Goal: Communication & Community: Answer question/provide support

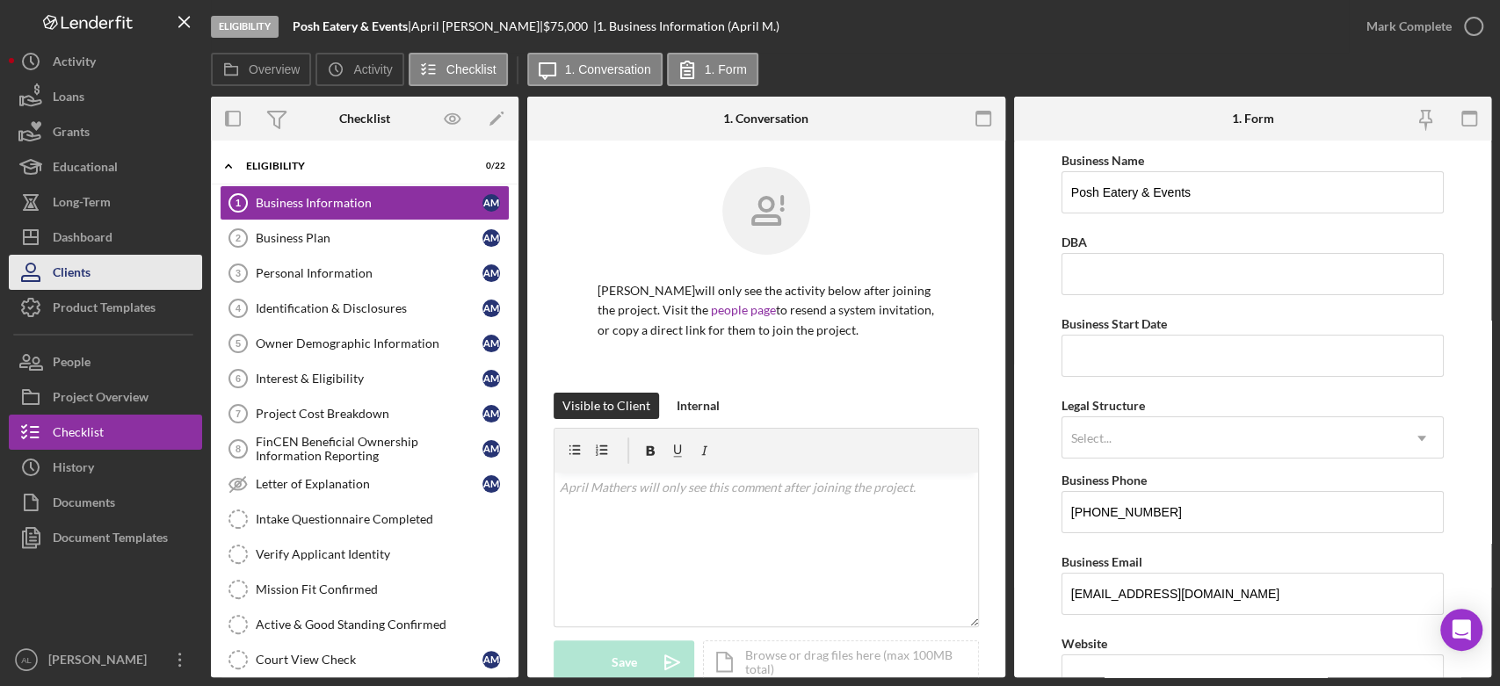
scroll to position [421, 0]
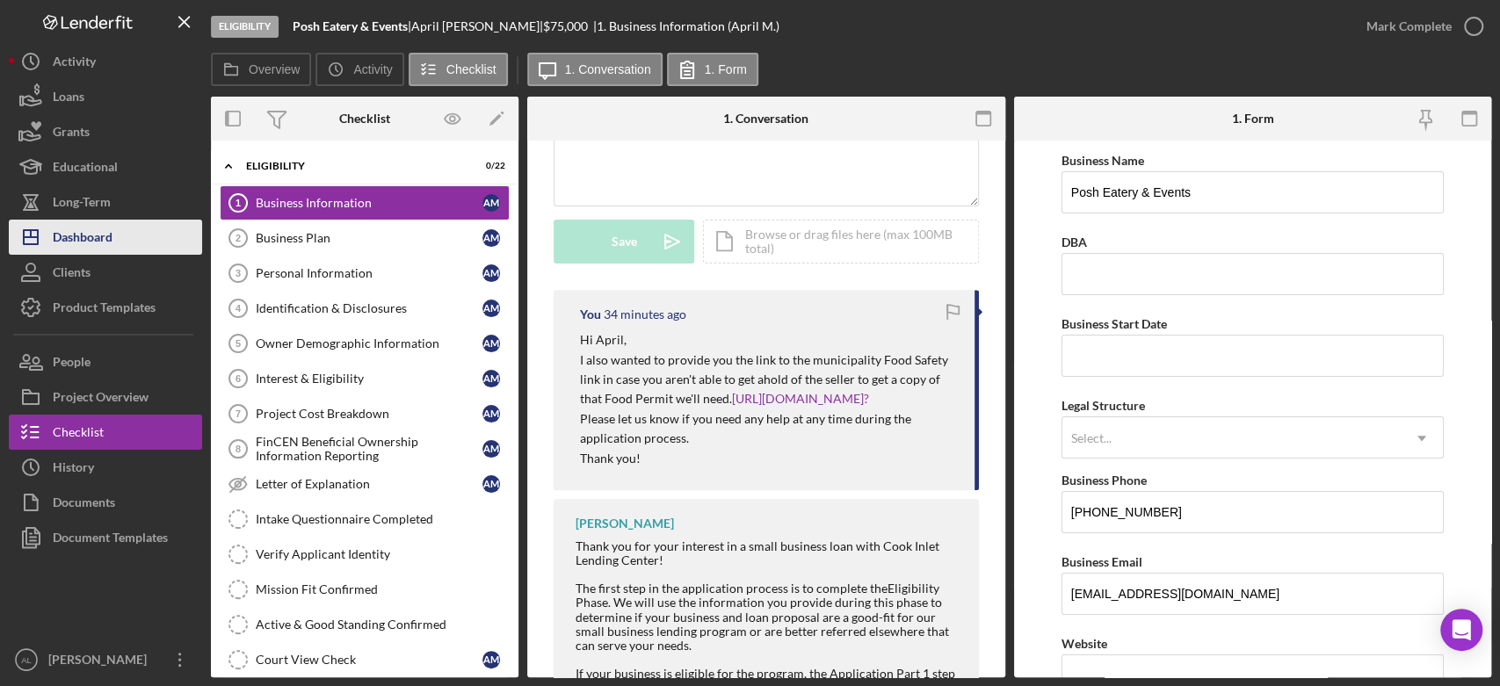
click at [112, 244] on button "Icon/Dashboard Dashboard" at bounding box center [105, 237] width 193 height 35
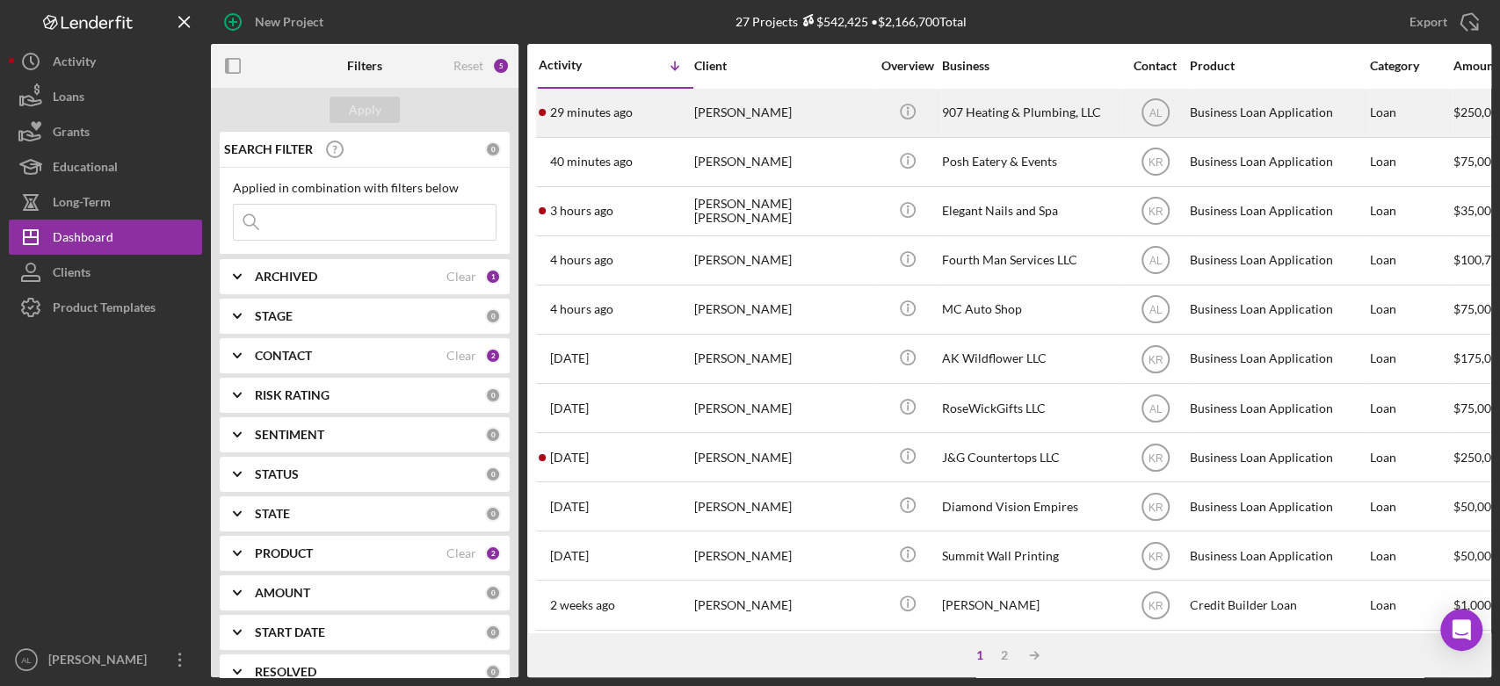
click at [667, 121] on div "29 minutes ago [PERSON_NAME]" at bounding box center [616, 113] width 154 height 47
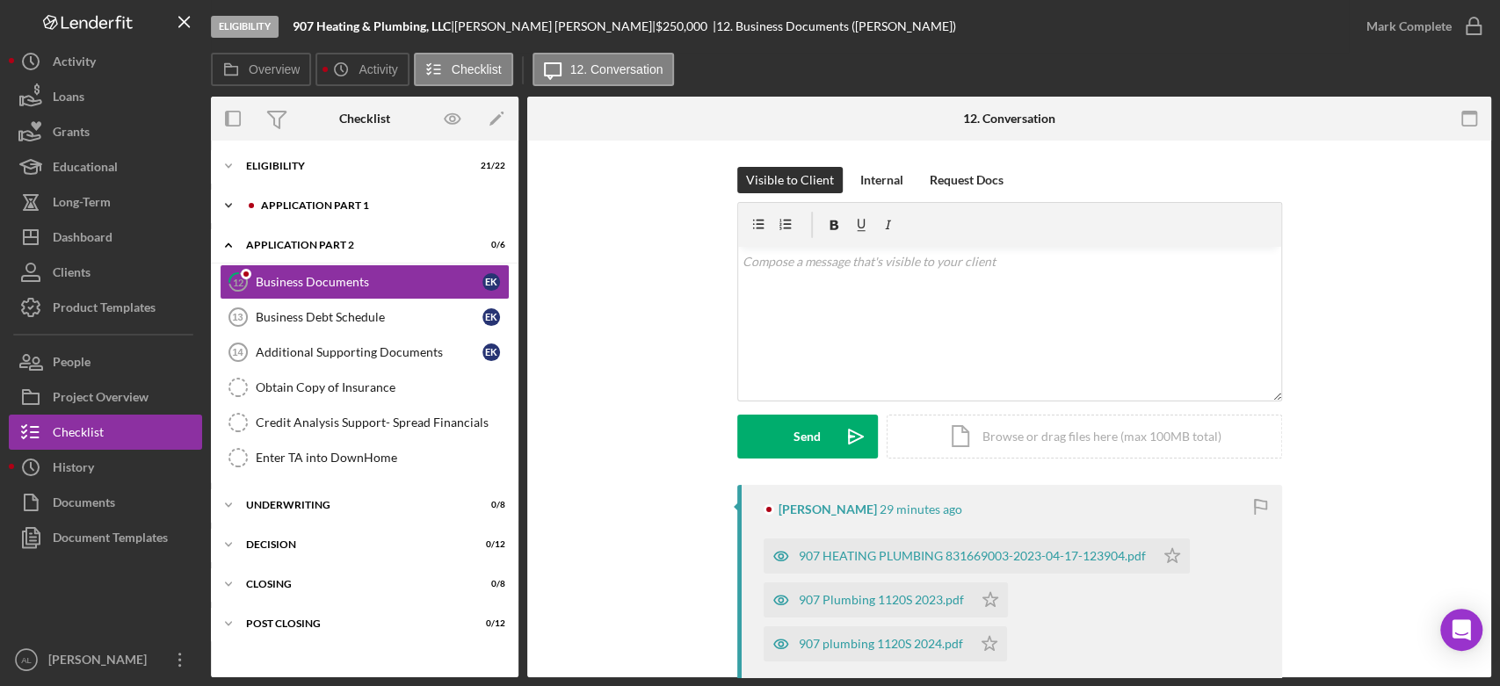
click at [367, 202] on div "Application Part 1" at bounding box center [378, 205] width 235 height 11
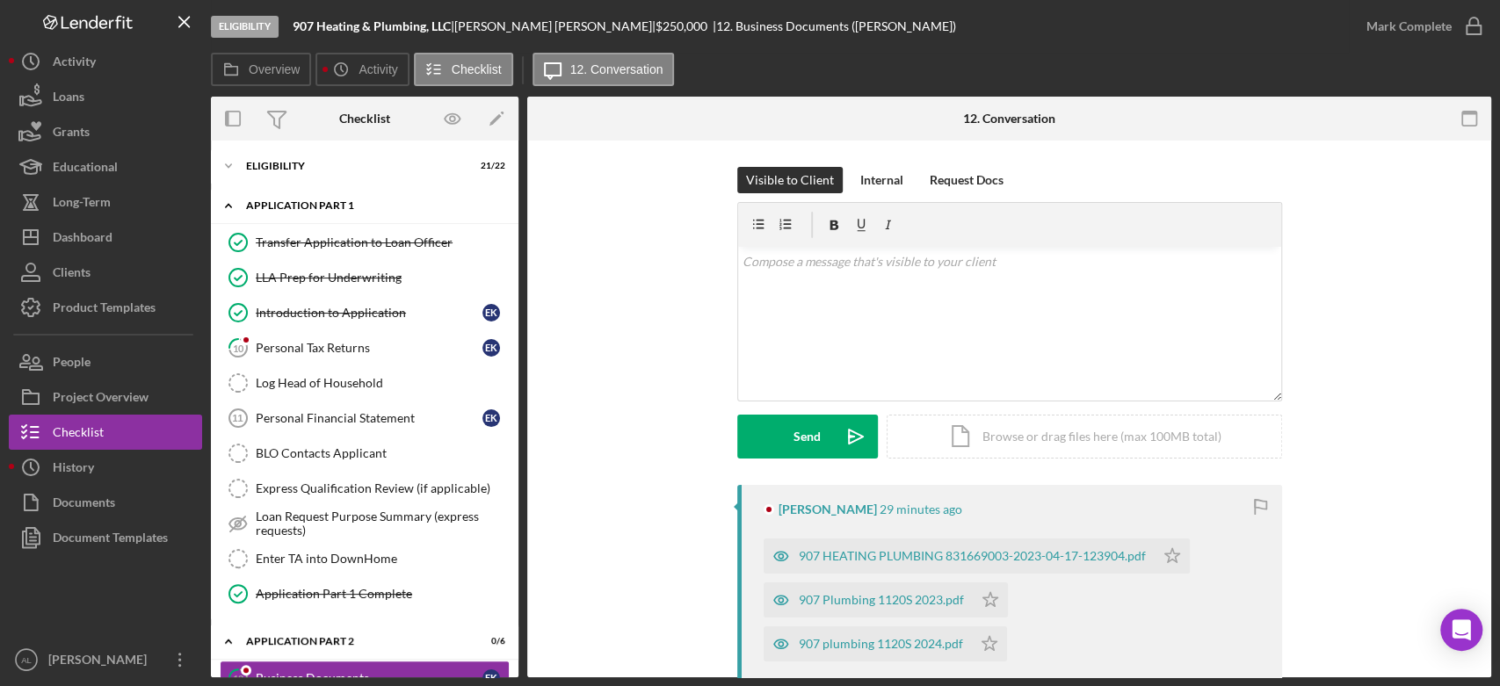
click at [367, 202] on div "Application Part 1" at bounding box center [371, 205] width 250 height 11
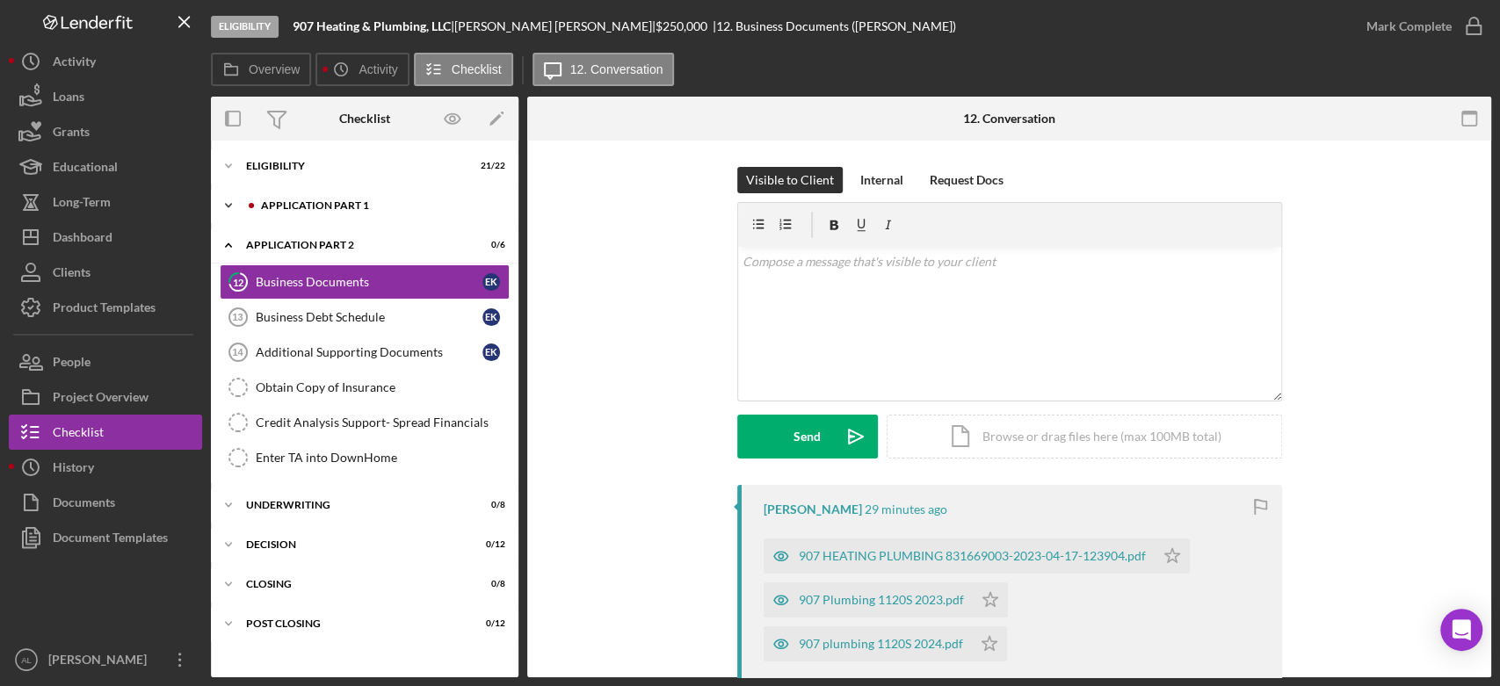
click at [354, 202] on div "Application Part 1" at bounding box center [378, 205] width 235 height 11
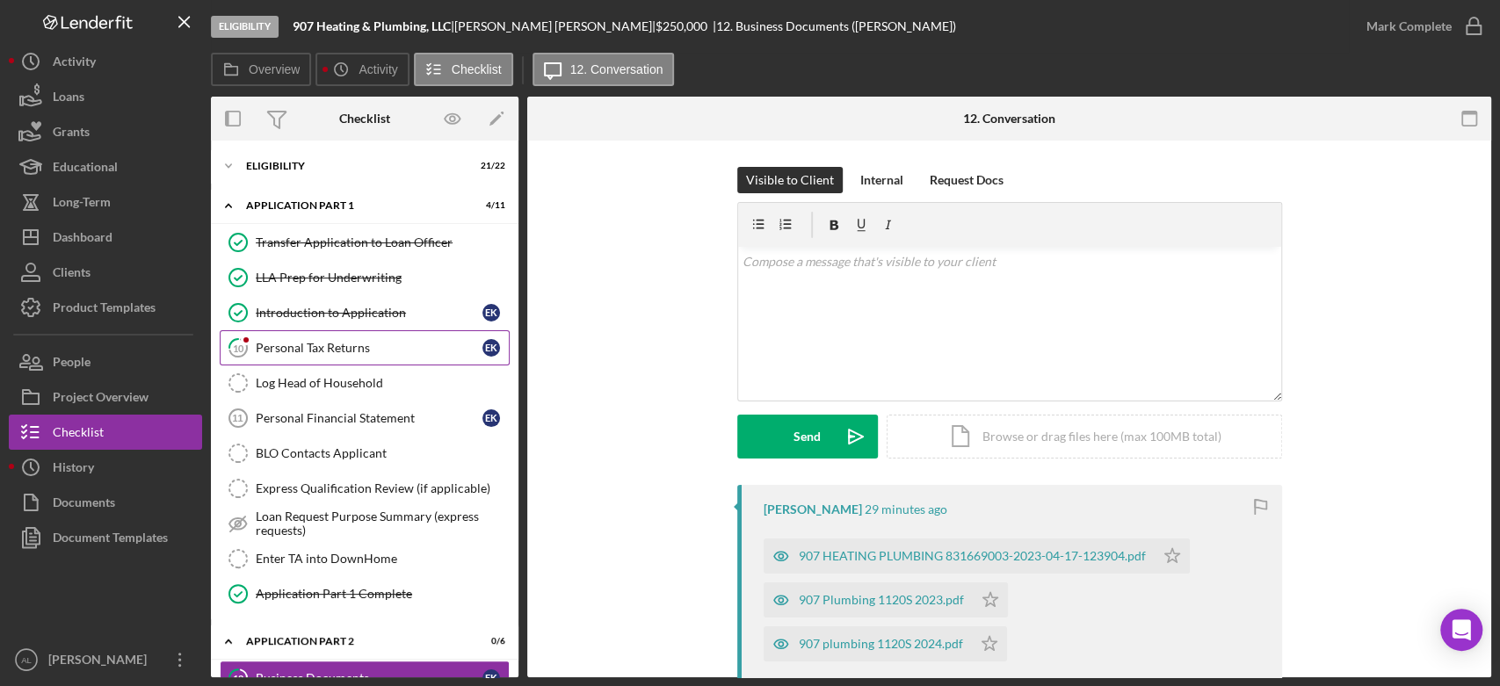
click at [323, 341] on div "Personal Tax Returns" at bounding box center [369, 348] width 227 height 14
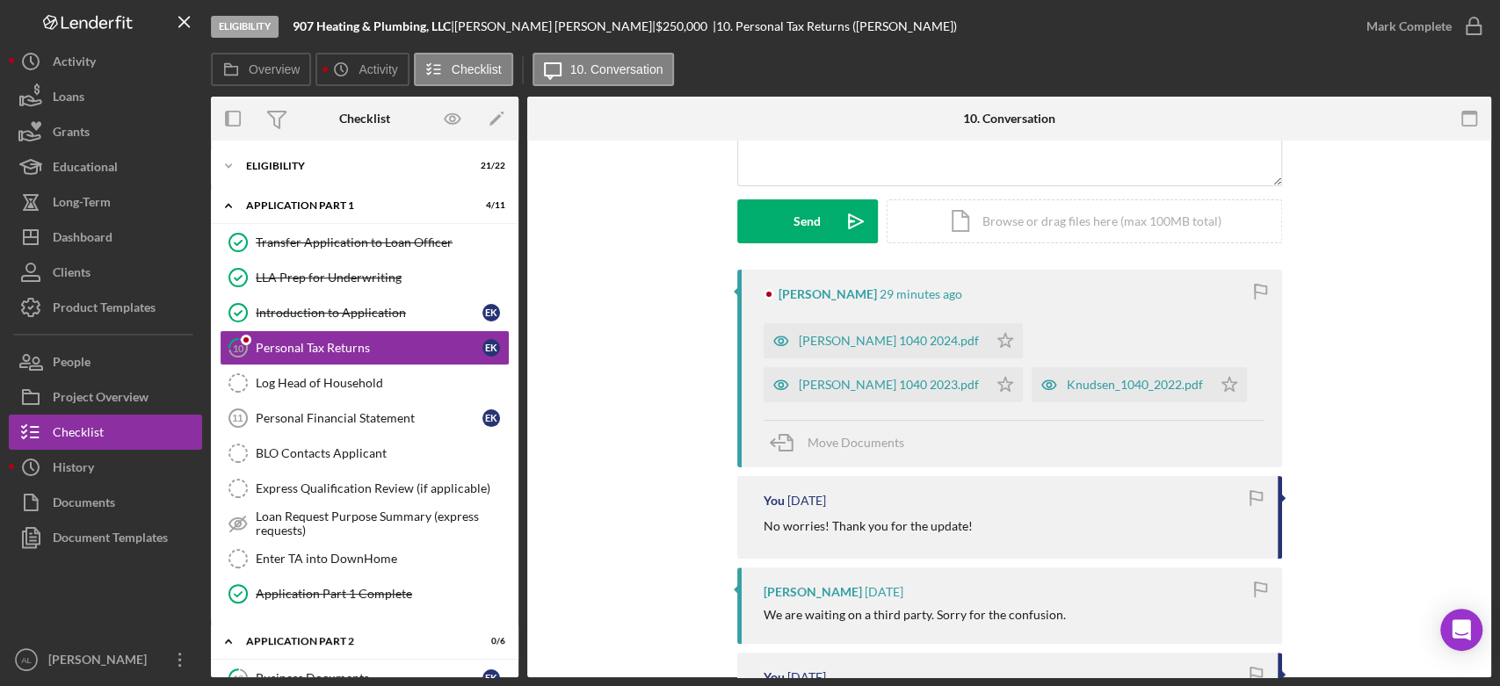
scroll to position [218, 0]
click at [874, 331] on div "[PERSON_NAME] 1040 2024.pdf" at bounding box center [889, 338] width 180 height 14
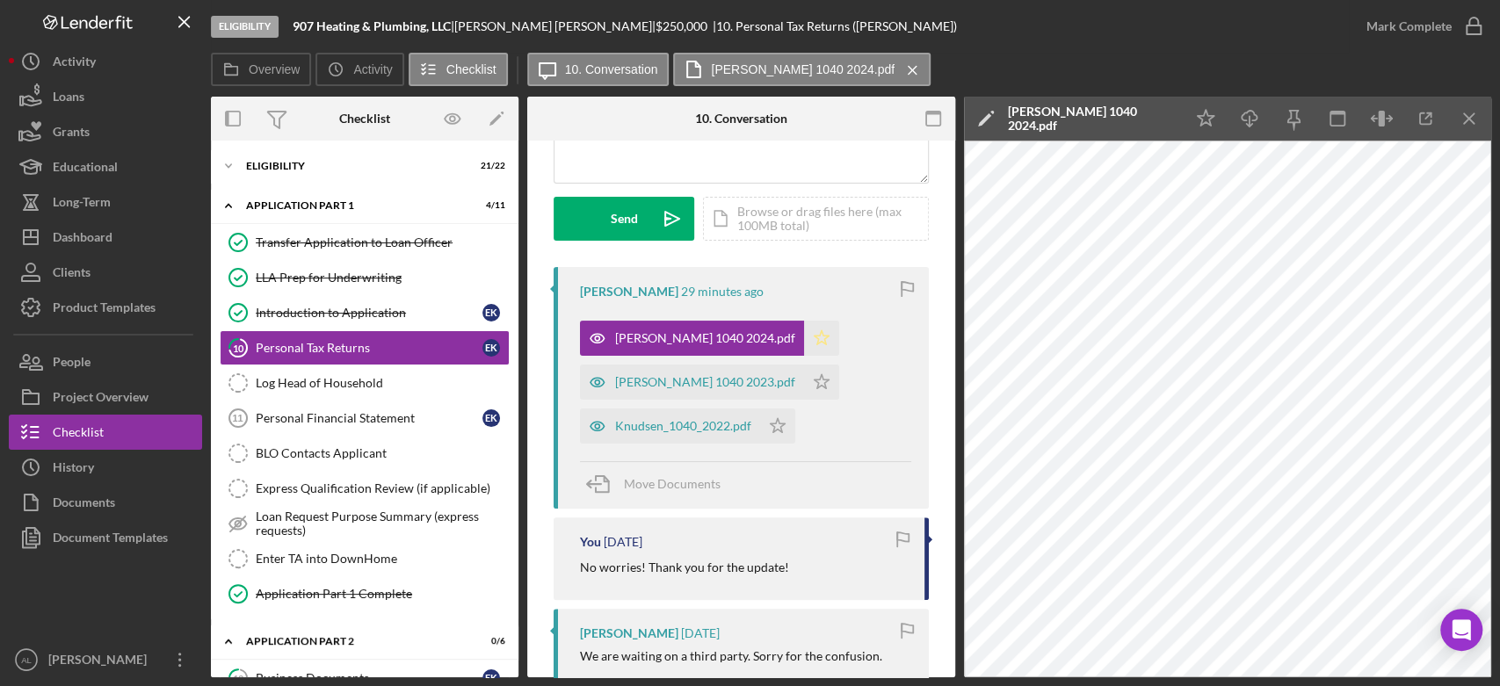
click at [804, 337] on icon "Icon/Star" at bounding box center [821, 338] width 35 height 35
click at [695, 391] on div "[PERSON_NAME] 1040 2023.pdf" at bounding box center [692, 382] width 224 height 35
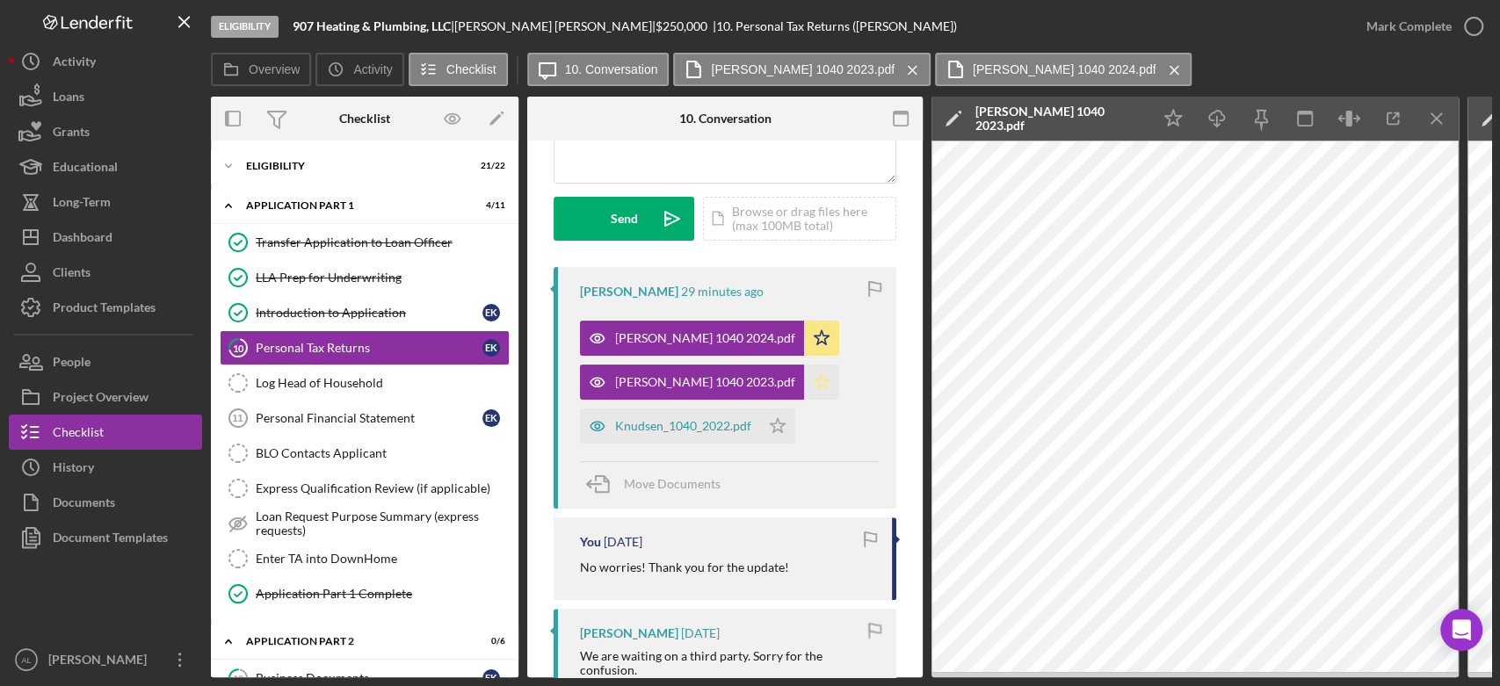
click at [804, 384] on icon "Icon/Star" at bounding box center [821, 382] width 35 height 35
click at [714, 422] on div "Knudsen_1040_2022.pdf" at bounding box center [683, 426] width 136 height 14
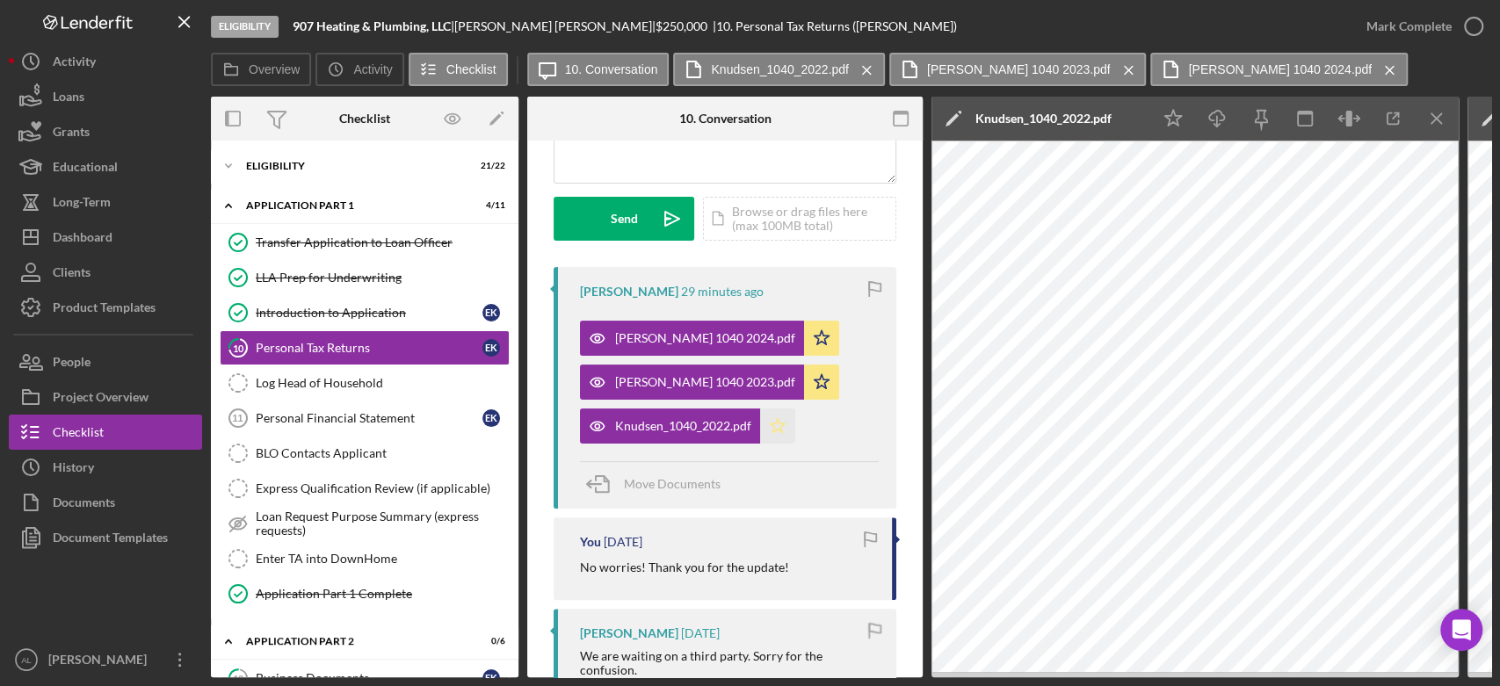
click at [780, 415] on icon "Icon/Star" at bounding box center [777, 426] width 35 height 35
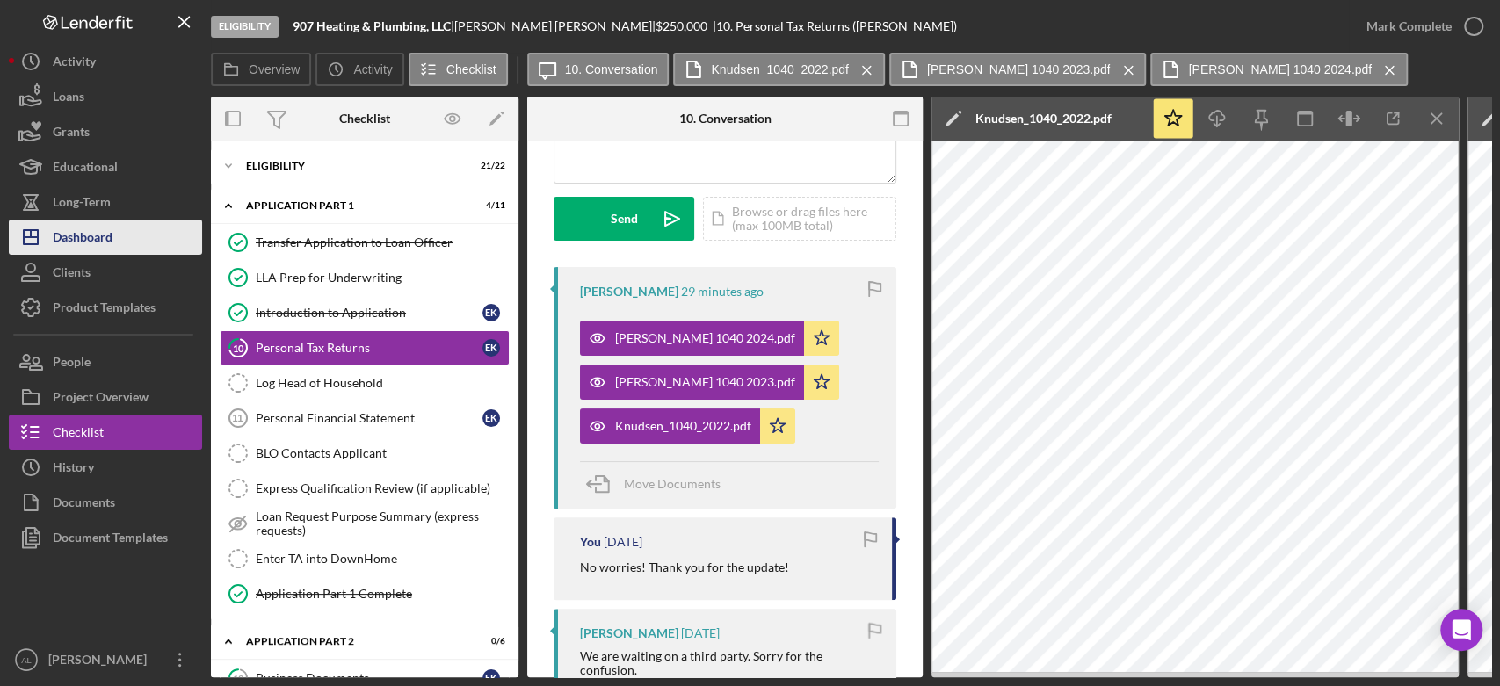
click at [137, 234] on button "Icon/Dashboard Dashboard" at bounding box center [105, 237] width 193 height 35
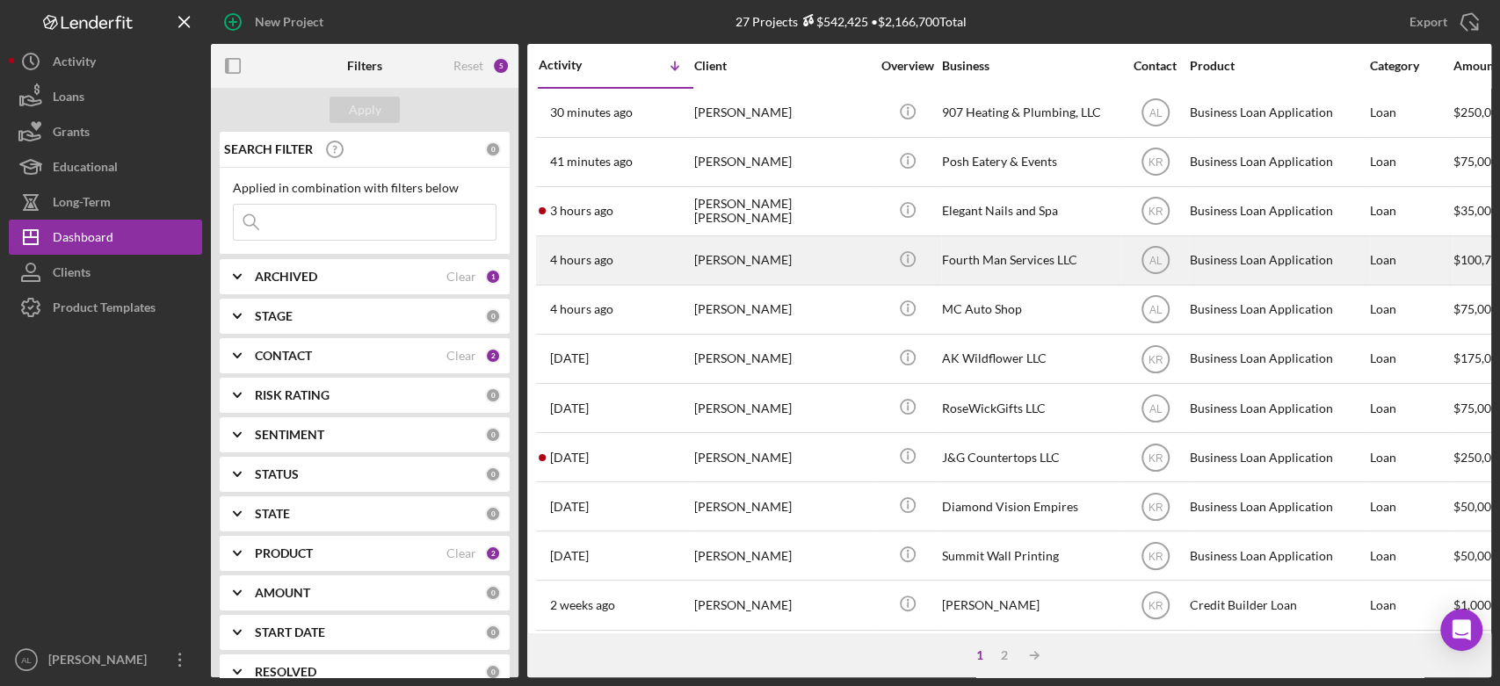
click at [663, 250] on div "4 hours ago [PERSON_NAME]" at bounding box center [616, 260] width 154 height 47
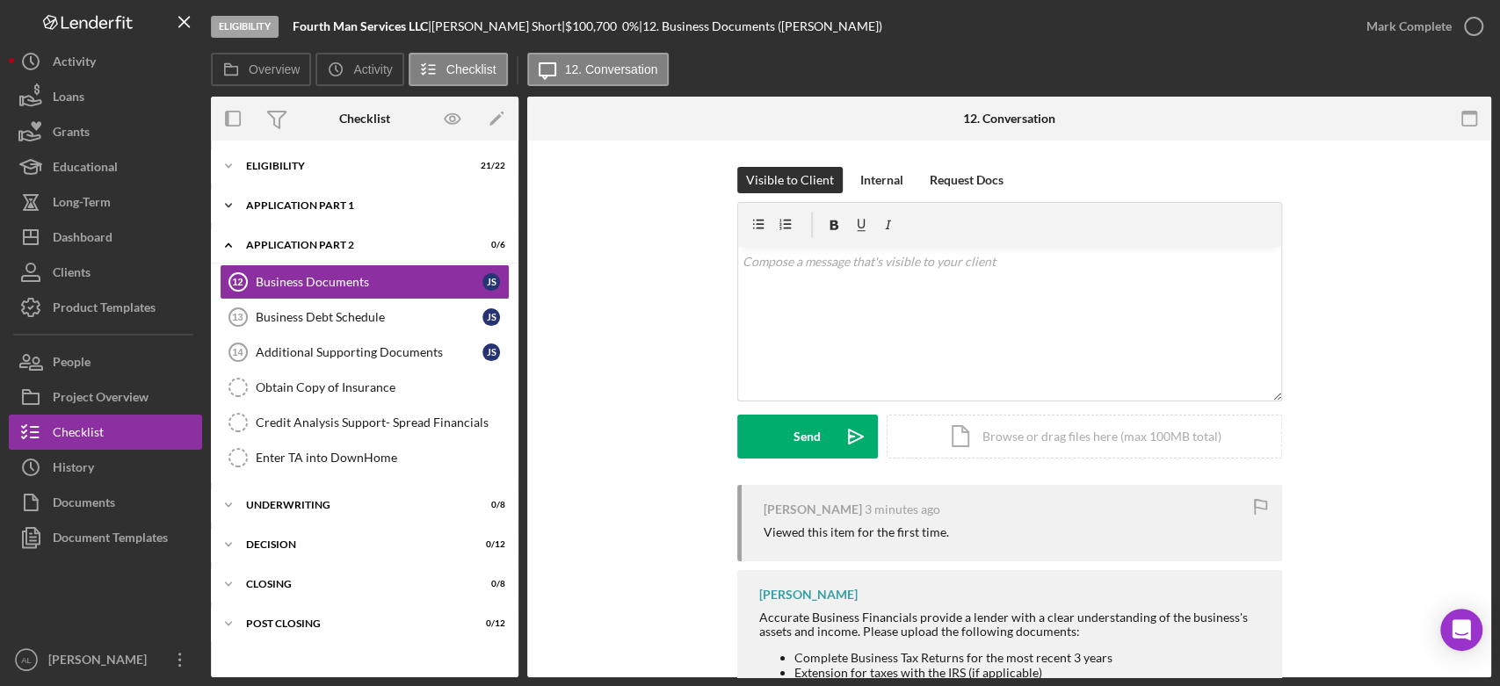
click at [404, 215] on div "Icon/Expander Application Part 1 2 / 11" at bounding box center [365, 205] width 308 height 35
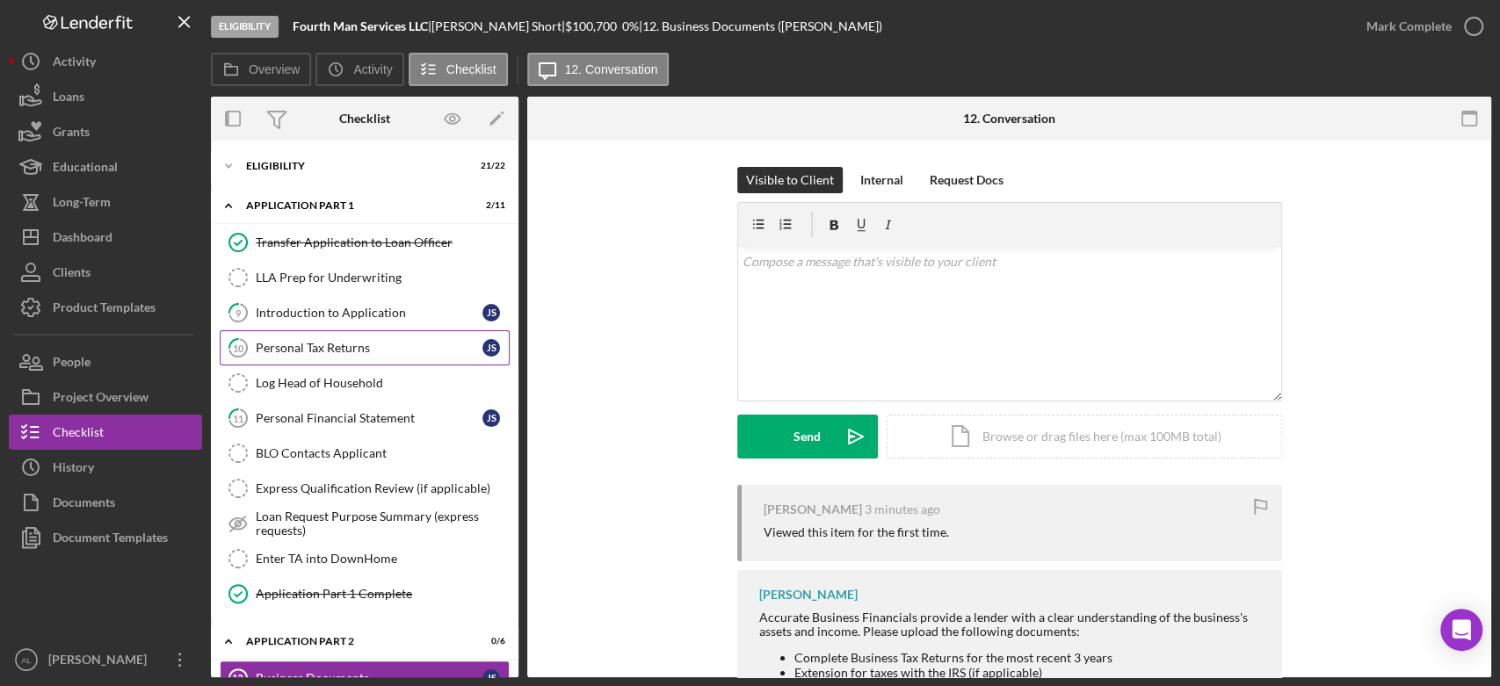
click at [372, 330] on link "10 Personal Tax Returns J S" at bounding box center [365, 347] width 290 height 35
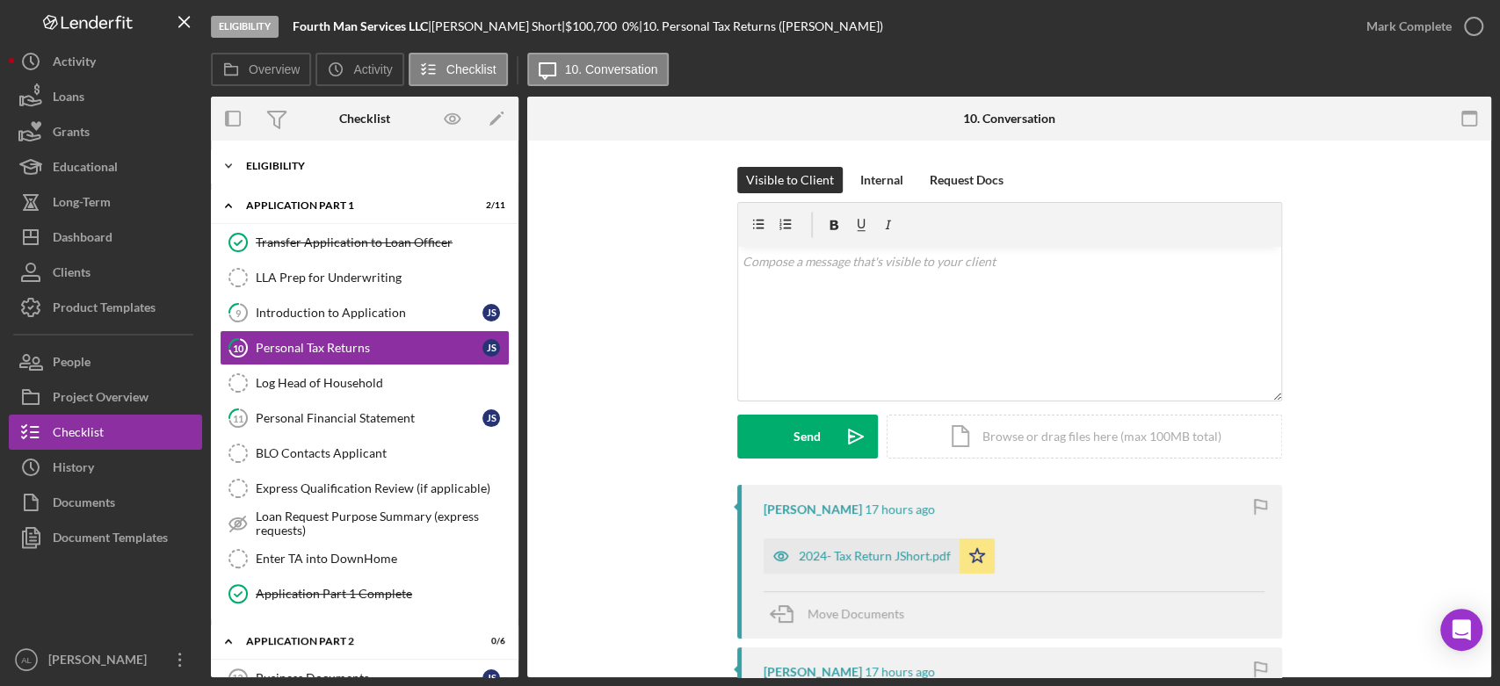
click at [331, 174] on div "Icon/Expander Eligibility 21 / 22" at bounding box center [365, 166] width 308 height 35
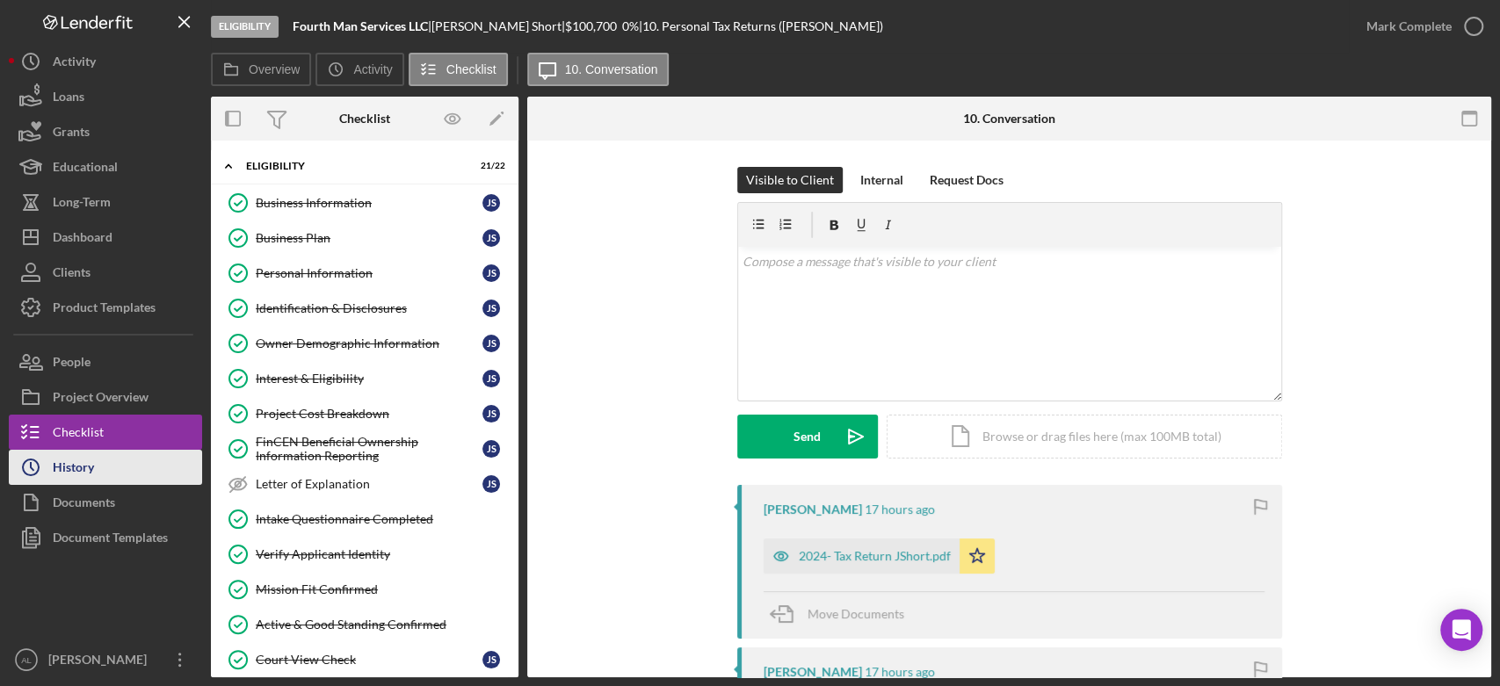
click at [116, 480] on button "Icon/History History" at bounding box center [105, 467] width 193 height 35
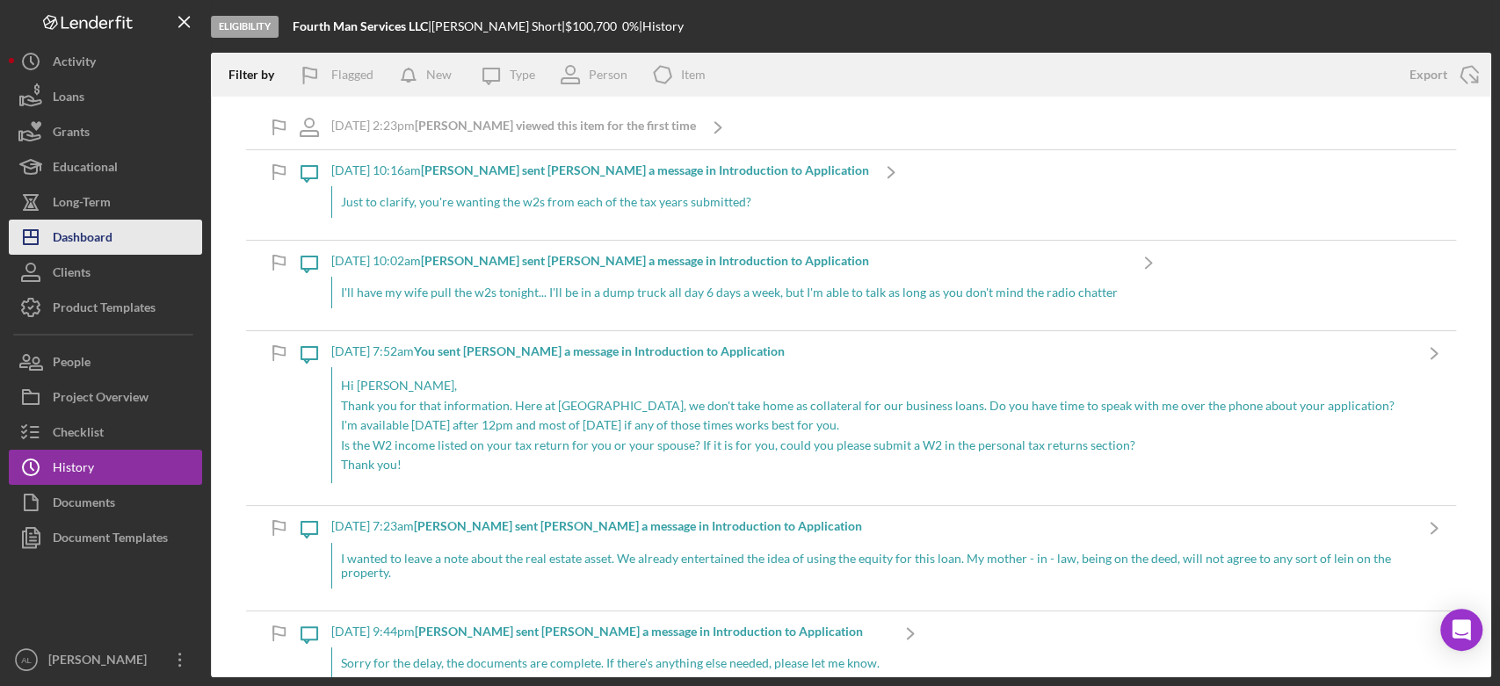
click at [105, 243] on div "Dashboard" at bounding box center [83, 240] width 60 height 40
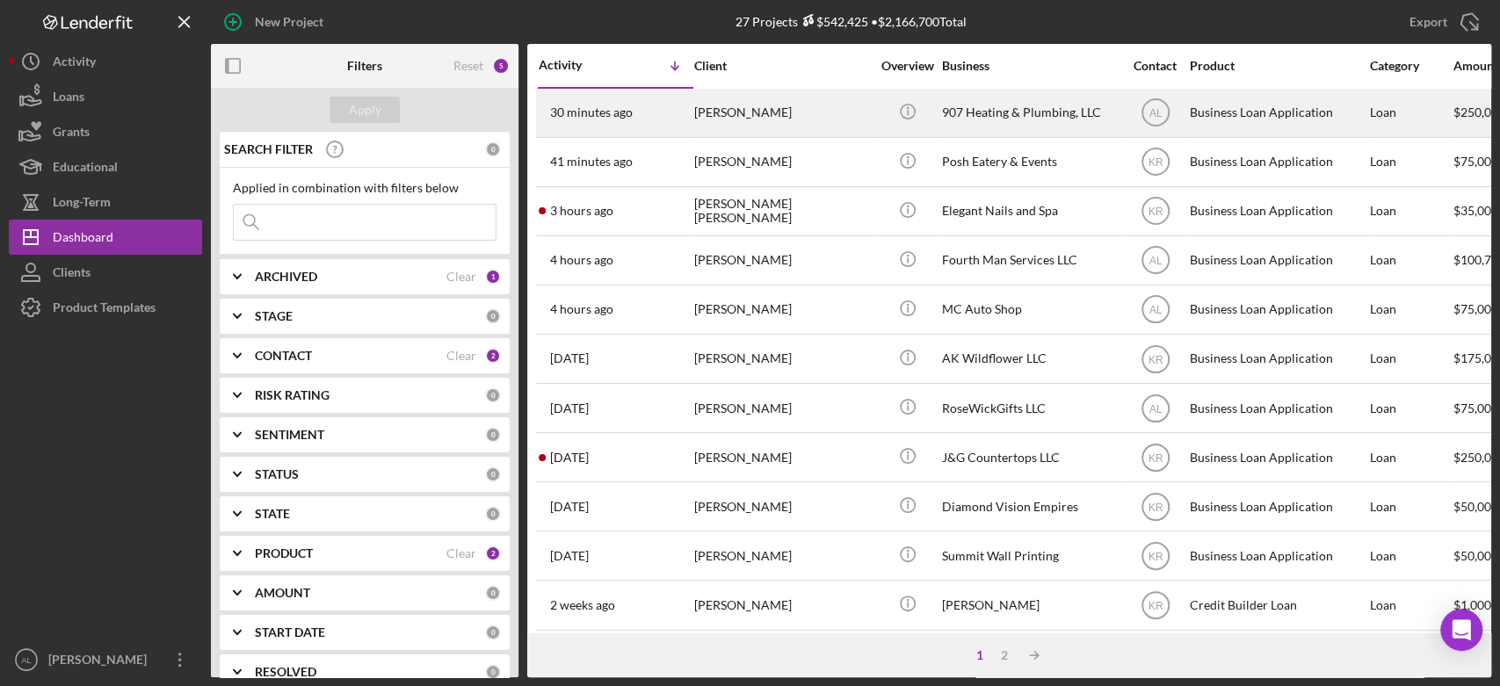
click at [728, 120] on div "[PERSON_NAME]" at bounding box center [782, 113] width 176 height 47
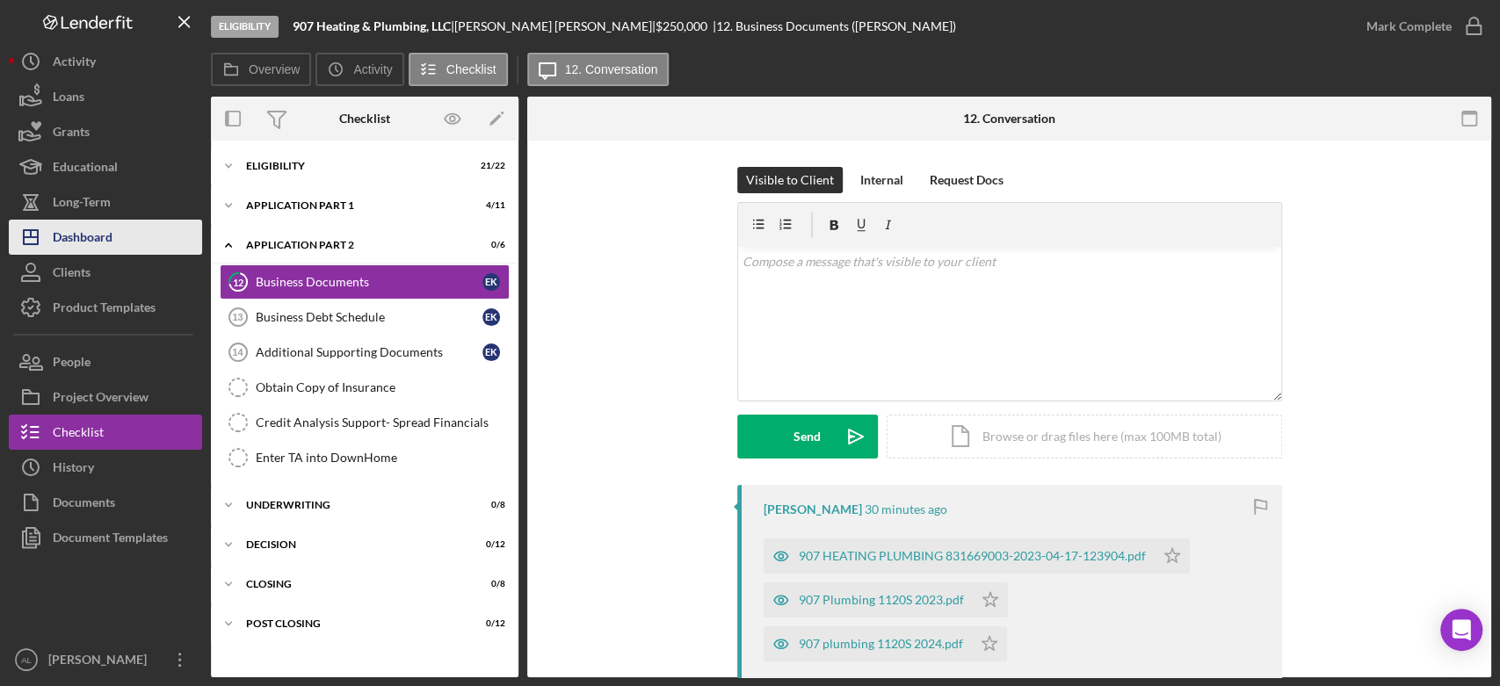
click at [125, 227] on button "Icon/Dashboard Dashboard" at bounding box center [105, 237] width 193 height 35
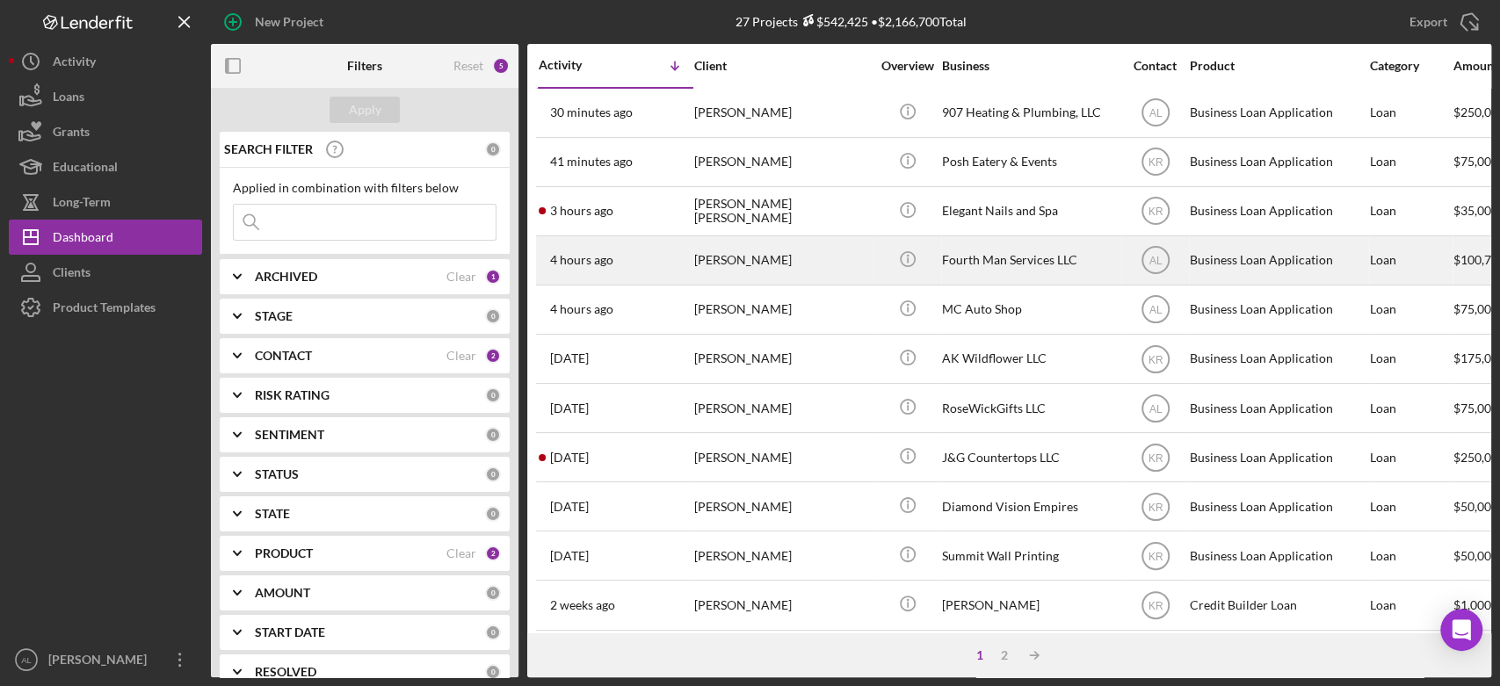
click at [640, 253] on div "4 hours ago [PERSON_NAME]" at bounding box center [616, 260] width 154 height 47
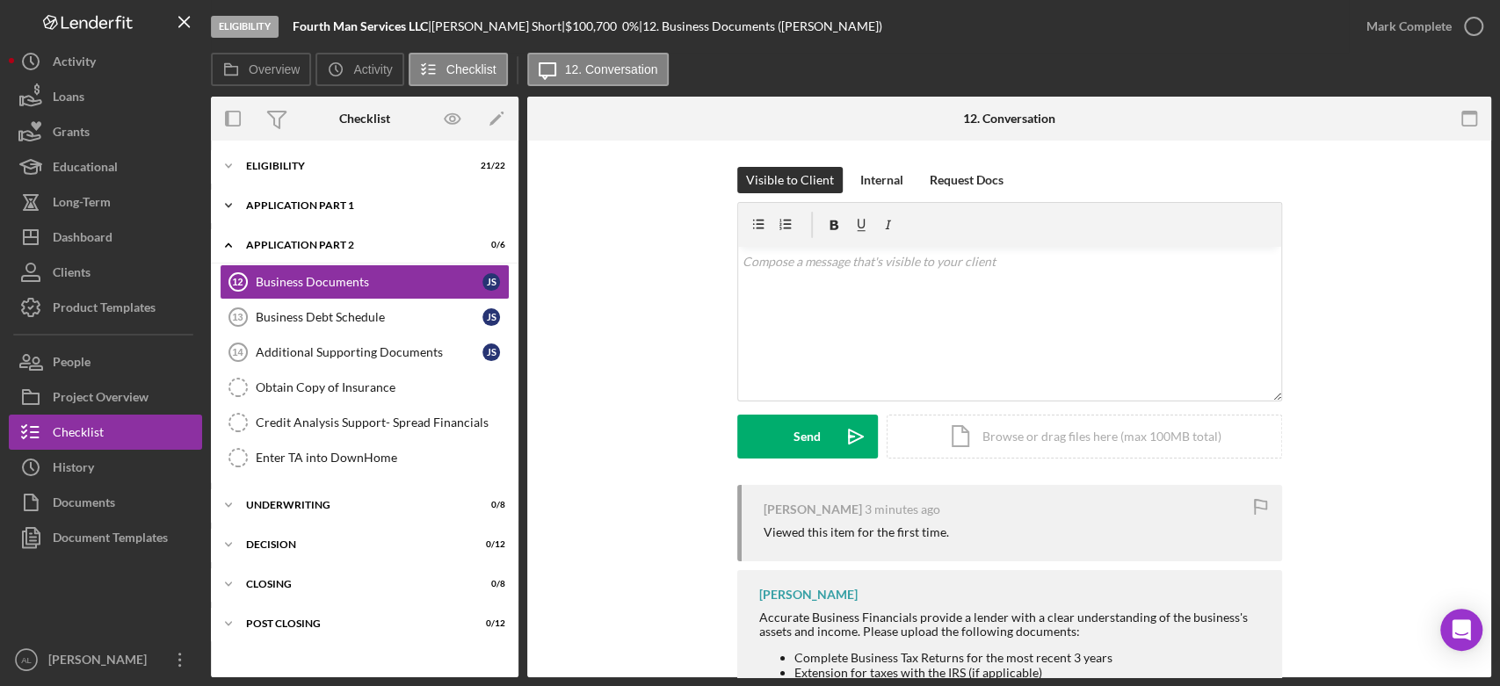
click at [359, 202] on div "Application Part 1" at bounding box center [371, 205] width 250 height 11
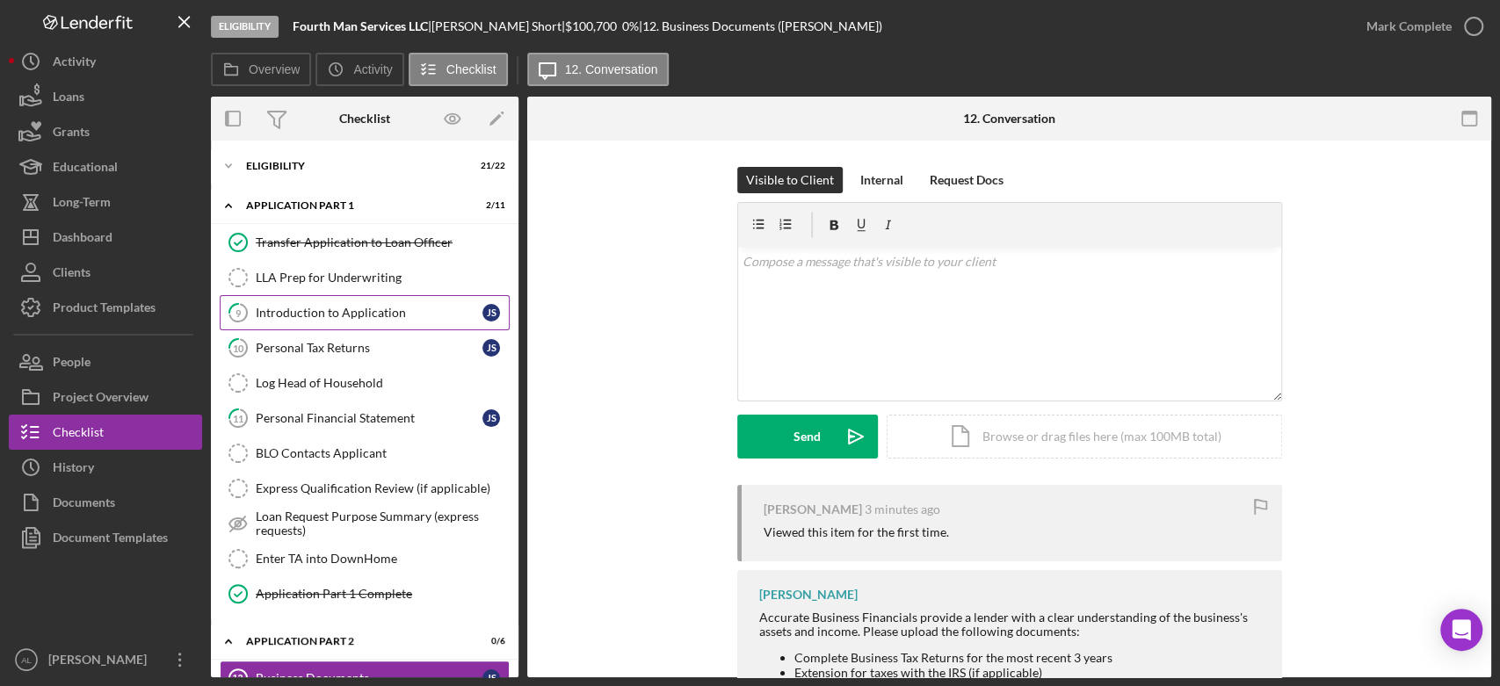
click at [387, 315] on div "Introduction to Application" at bounding box center [369, 313] width 227 height 14
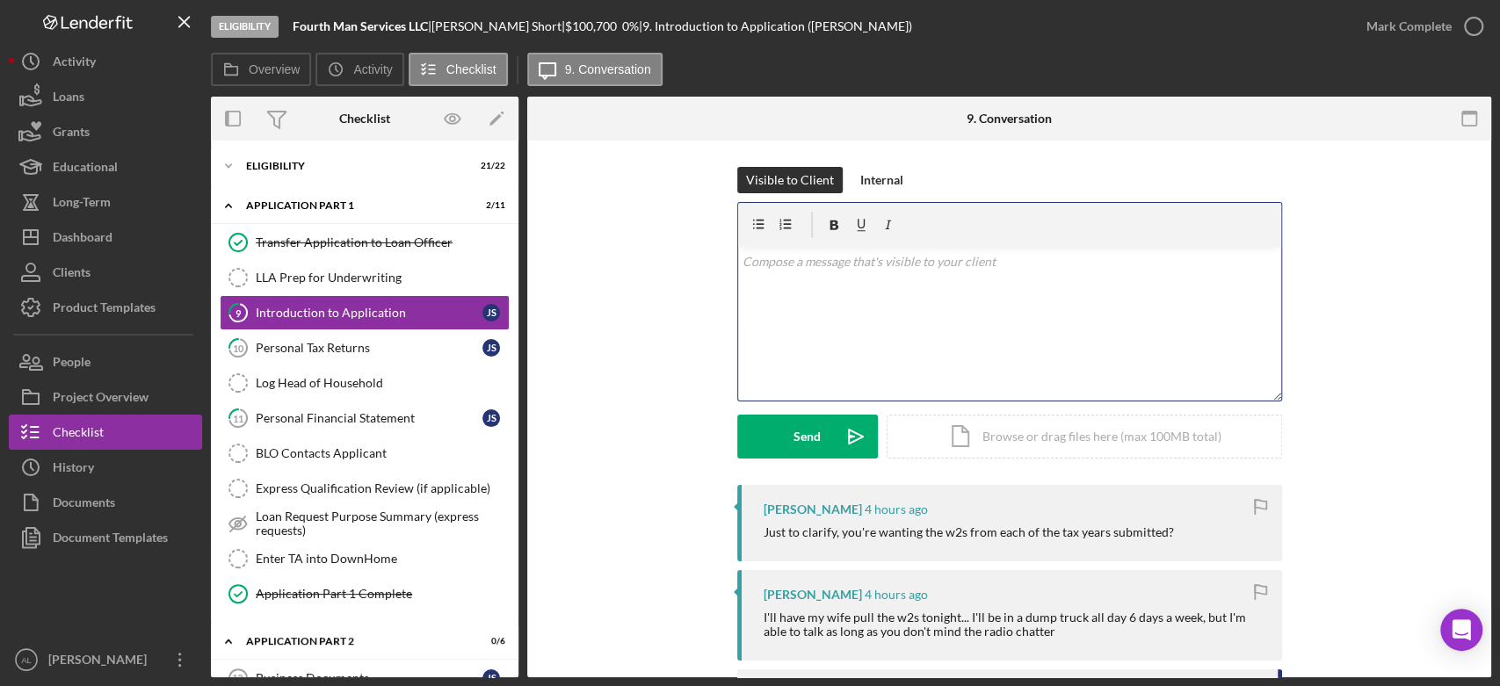
click at [836, 337] on div "v Color teal Color pink Remove color Add row above Add row below Add column bef…" at bounding box center [1009, 324] width 543 height 154
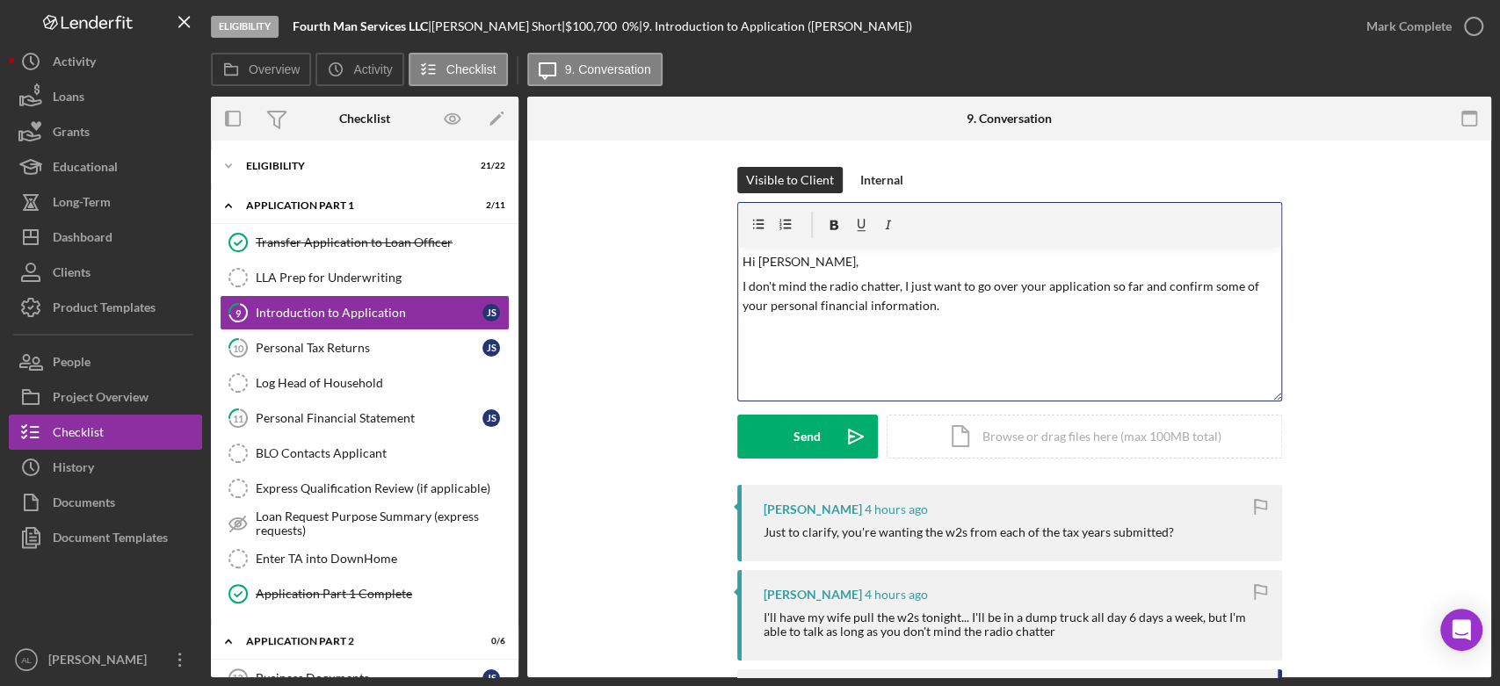
click at [1105, 286] on p "I don't mind the radio chatter, I just want to go over your application so far …" at bounding box center [1009, 297] width 533 height 40
click at [853, 314] on p "I don't mind the radio chatter, I just want to go over your application and go …" at bounding box center [1009, 297] width 533 height 40
click at [1215, 301] on p "I don't mind the radio chatter, I just want to go over your application and go …" at bounding box center [1009, 297] width 533 height 40
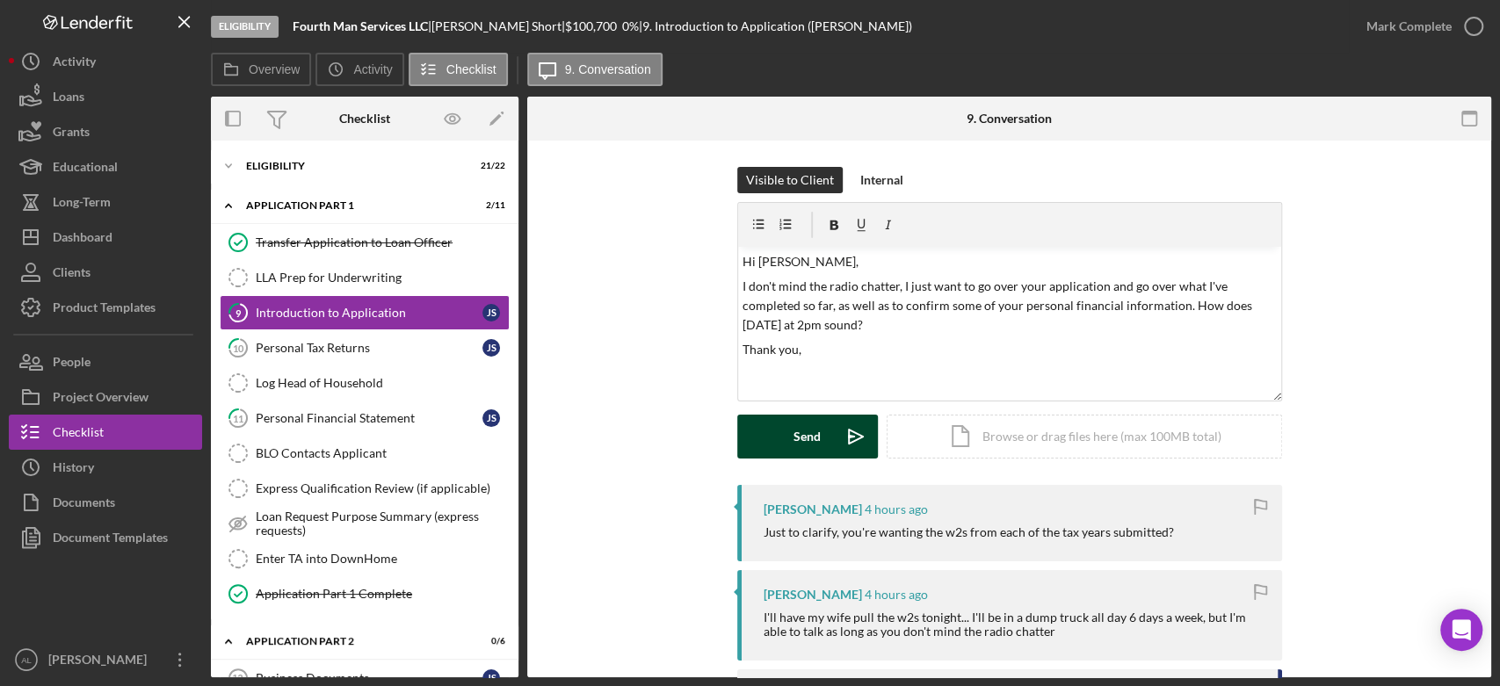
click at [815, 443] on div "Send" at bounding box center [806, 437] width 27 height 44
